Goal: Task Accomplishment & Management: Manage account settings

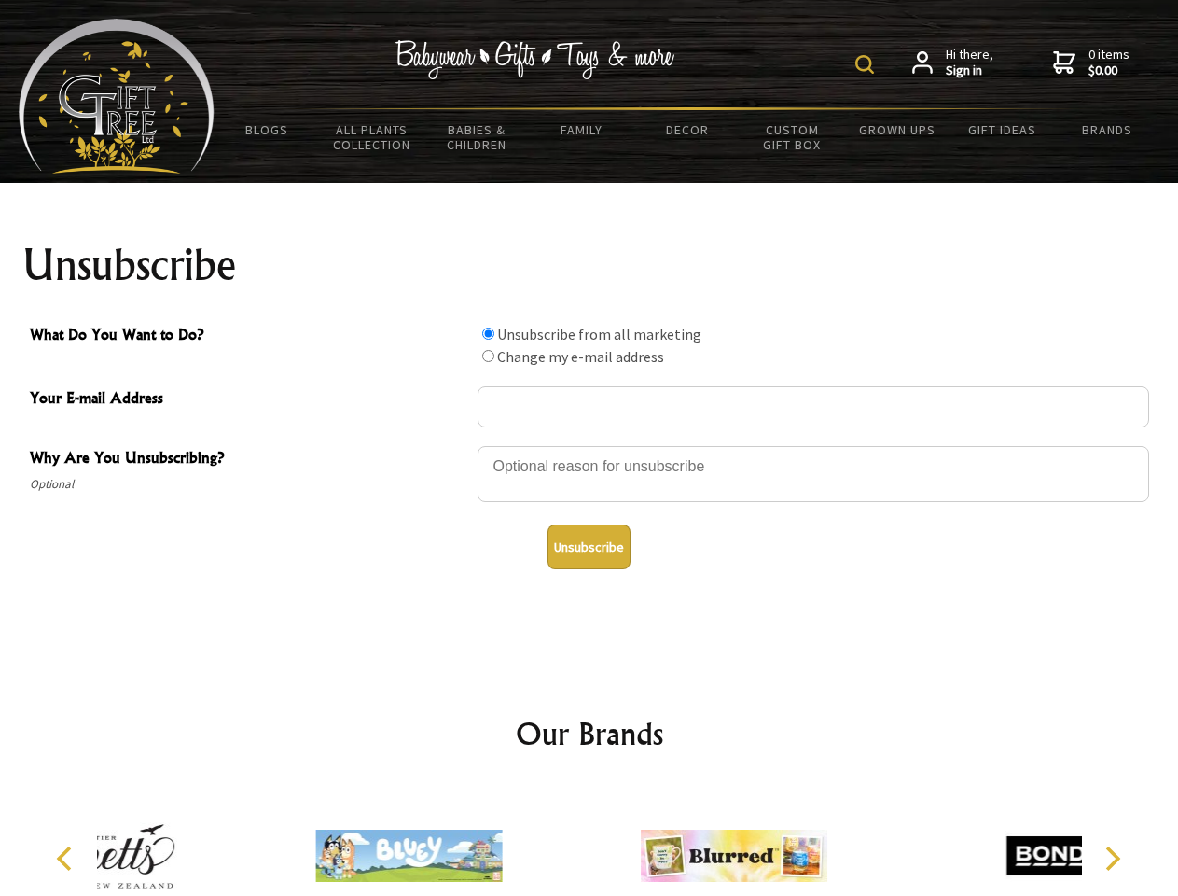
click at [868, 64] on img at bounding box center [865, 64] width 19 height 19
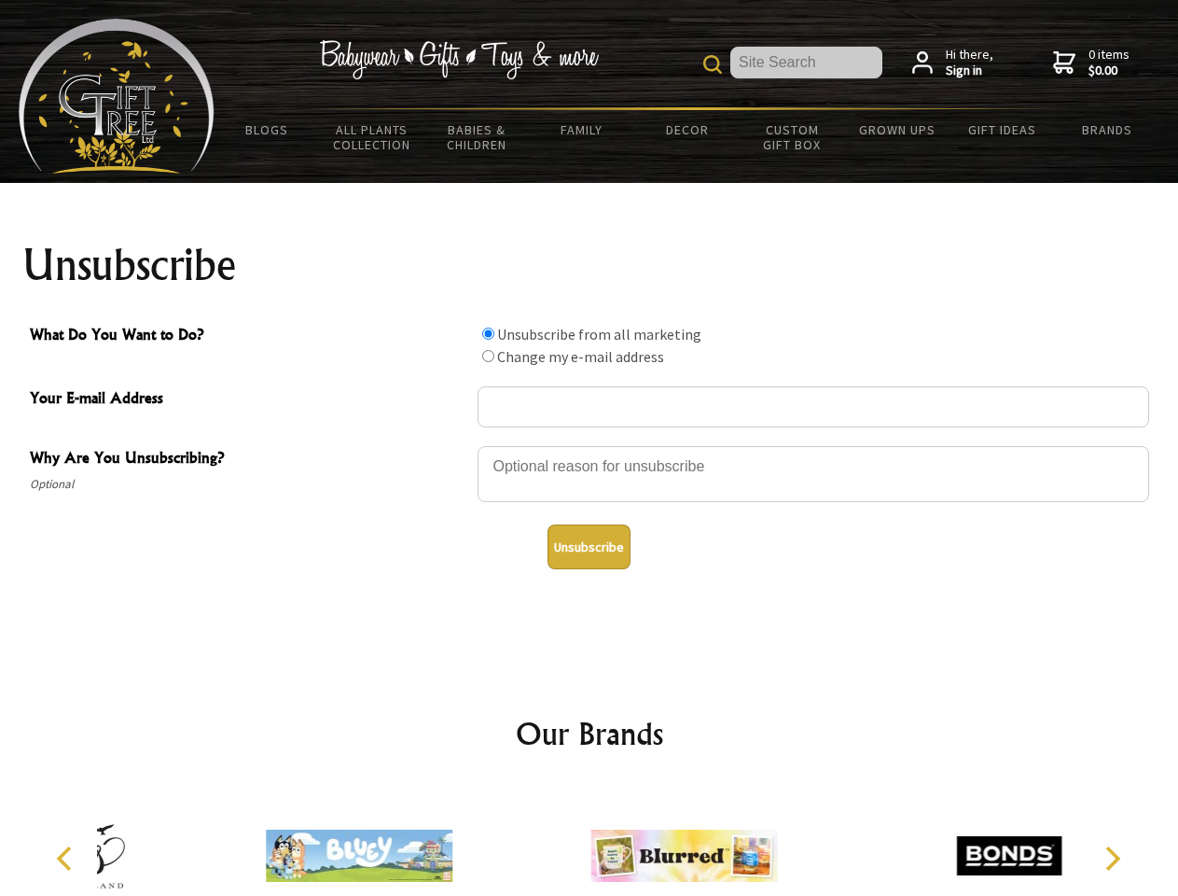
click at [590, 445] on div at bounding box center [814, 476] width 672 height 65
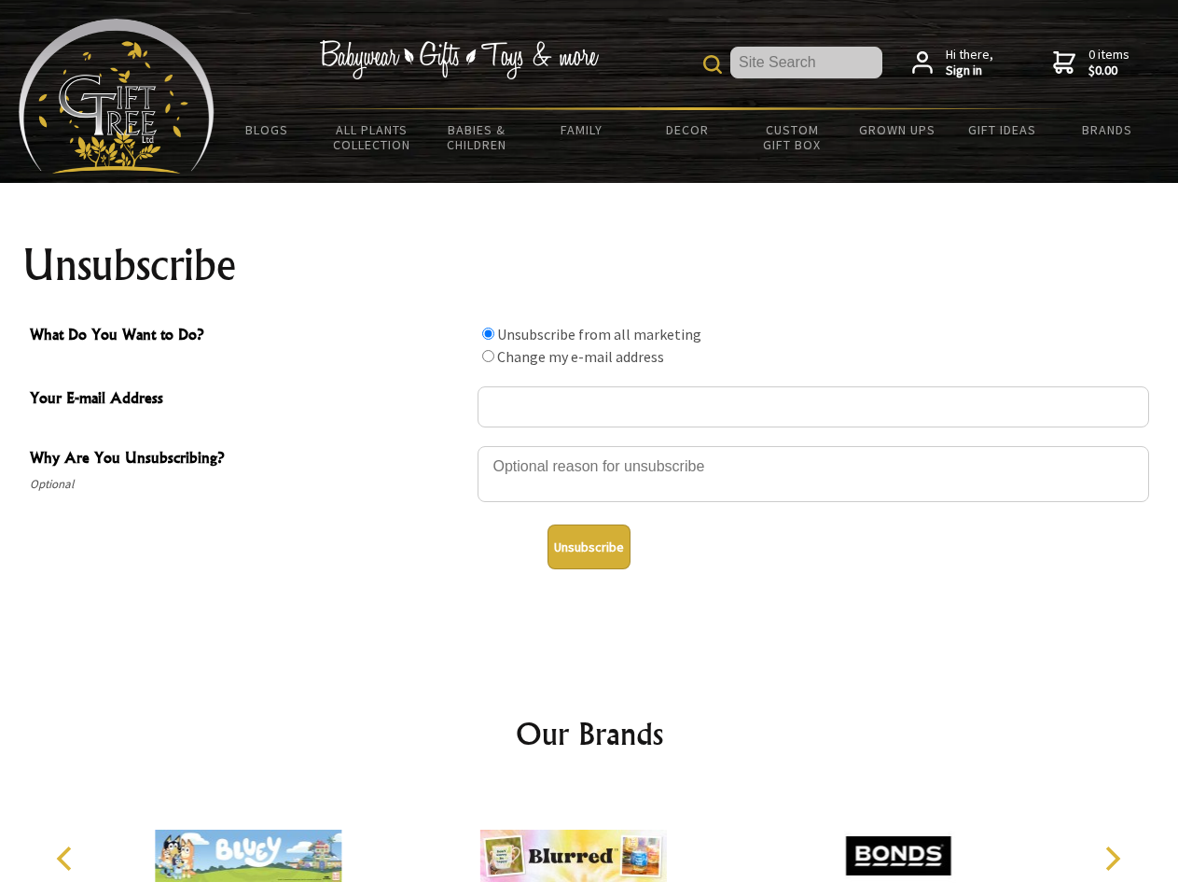
click at [488, 333] on input "What Do You Want to Do?" at bounding box center [488, 333] width 12 height 12
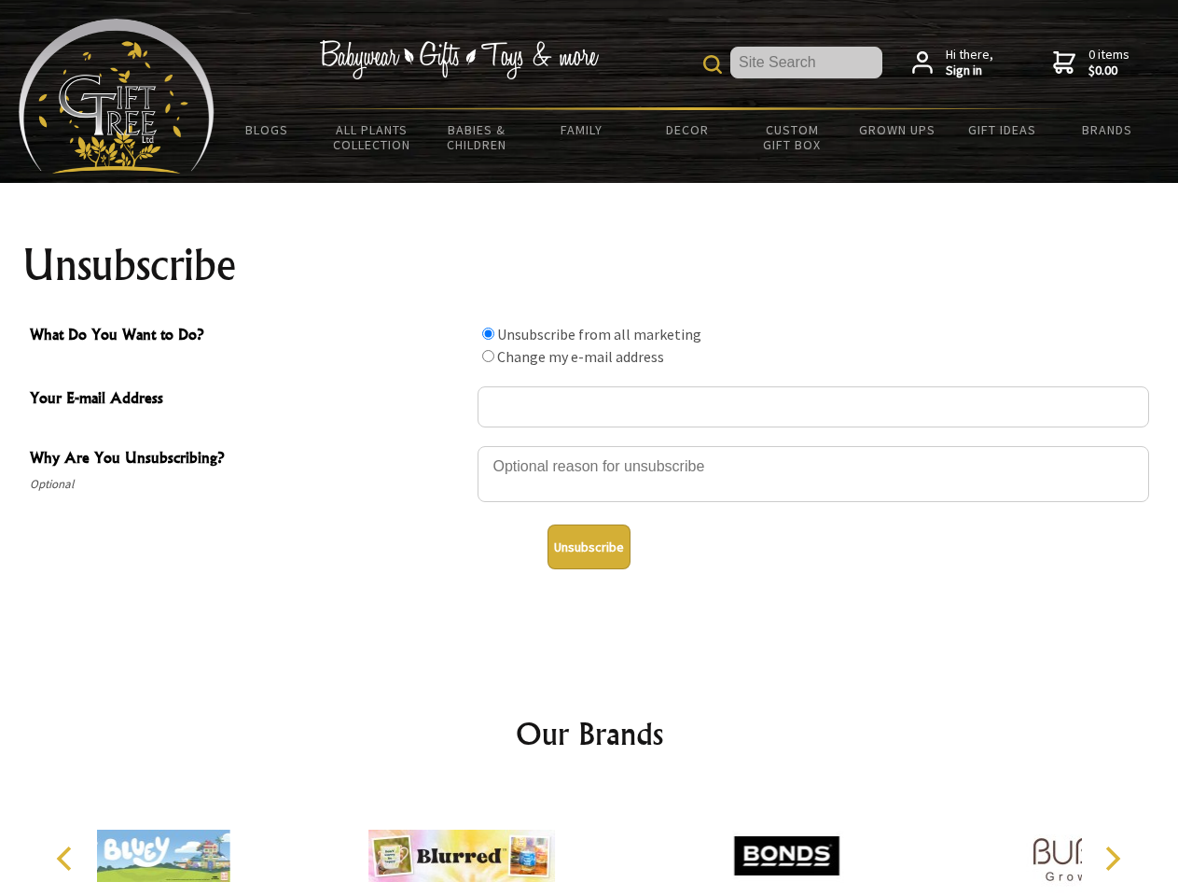
click at [488, 355] on input "What Do You Want to Do?" at bounding box center [488, 356] width 12 height 12
radio input "true"
click at [589, 547] on button "Unsubscribe" at bounding box center [589, 546] width 83 height 45
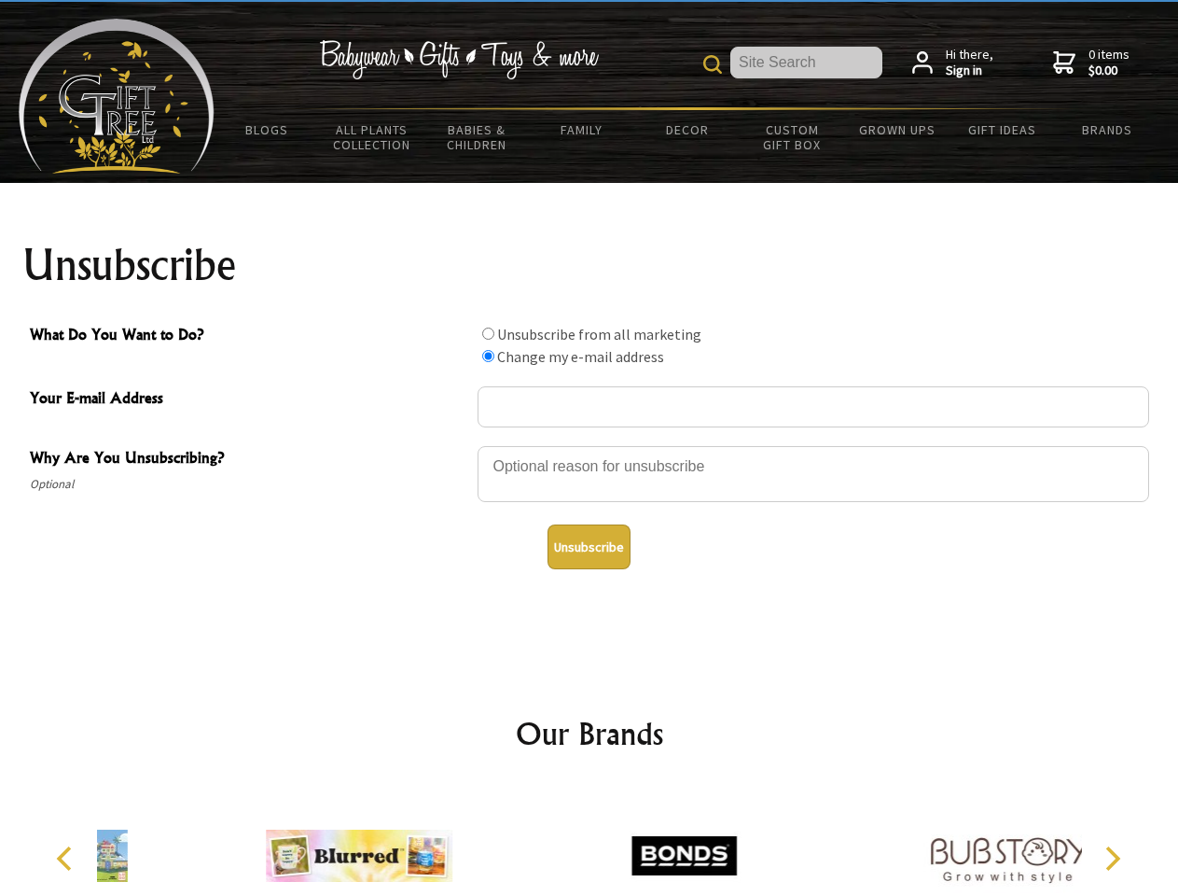
click at [591, 841] on img at bounding box center [684, 856] width 187 height 140
click at [67, 858] on icon "Previous" at bounding box center [66, 858] width 24 height 24
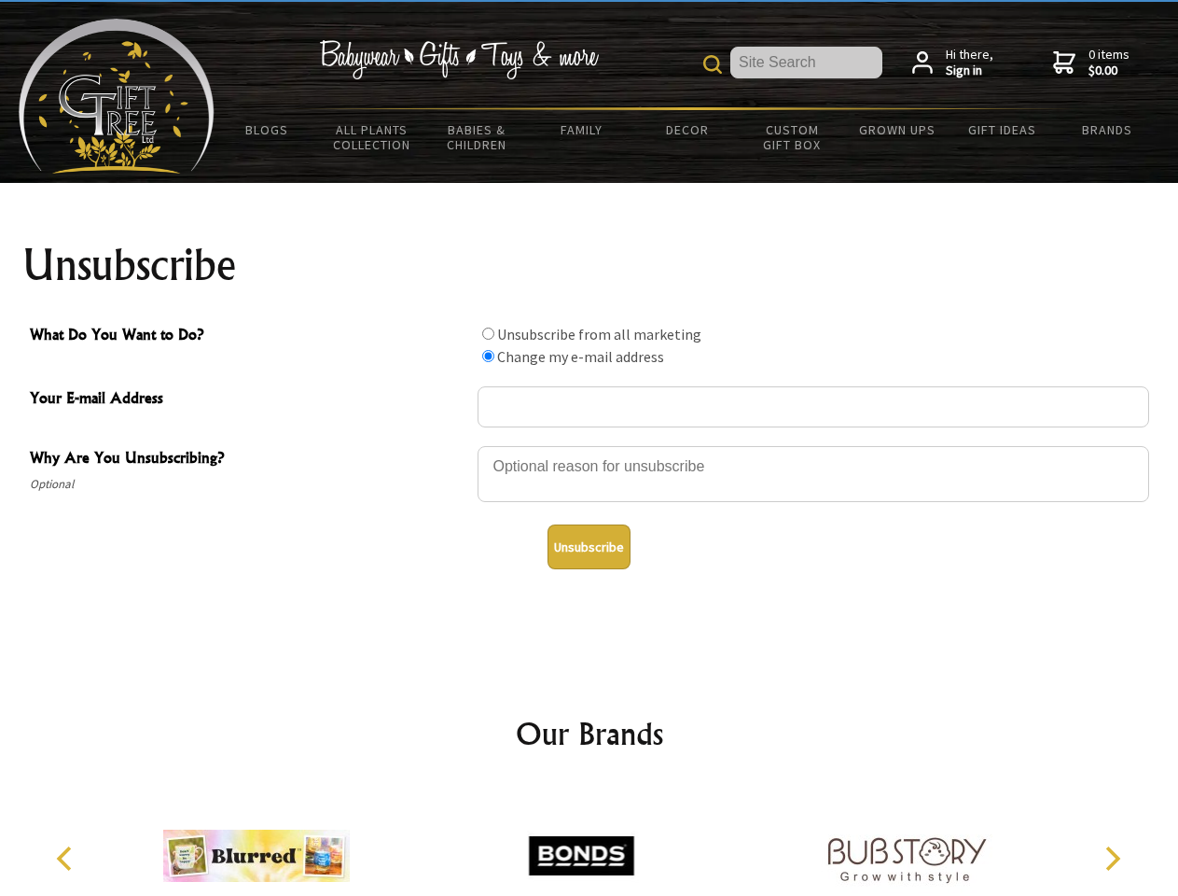
click at [1112, 858] on icon "Next" at bounding box center [1111, 858] width 24 height 24
